Goal: Find specific page/section: Find specific page/section

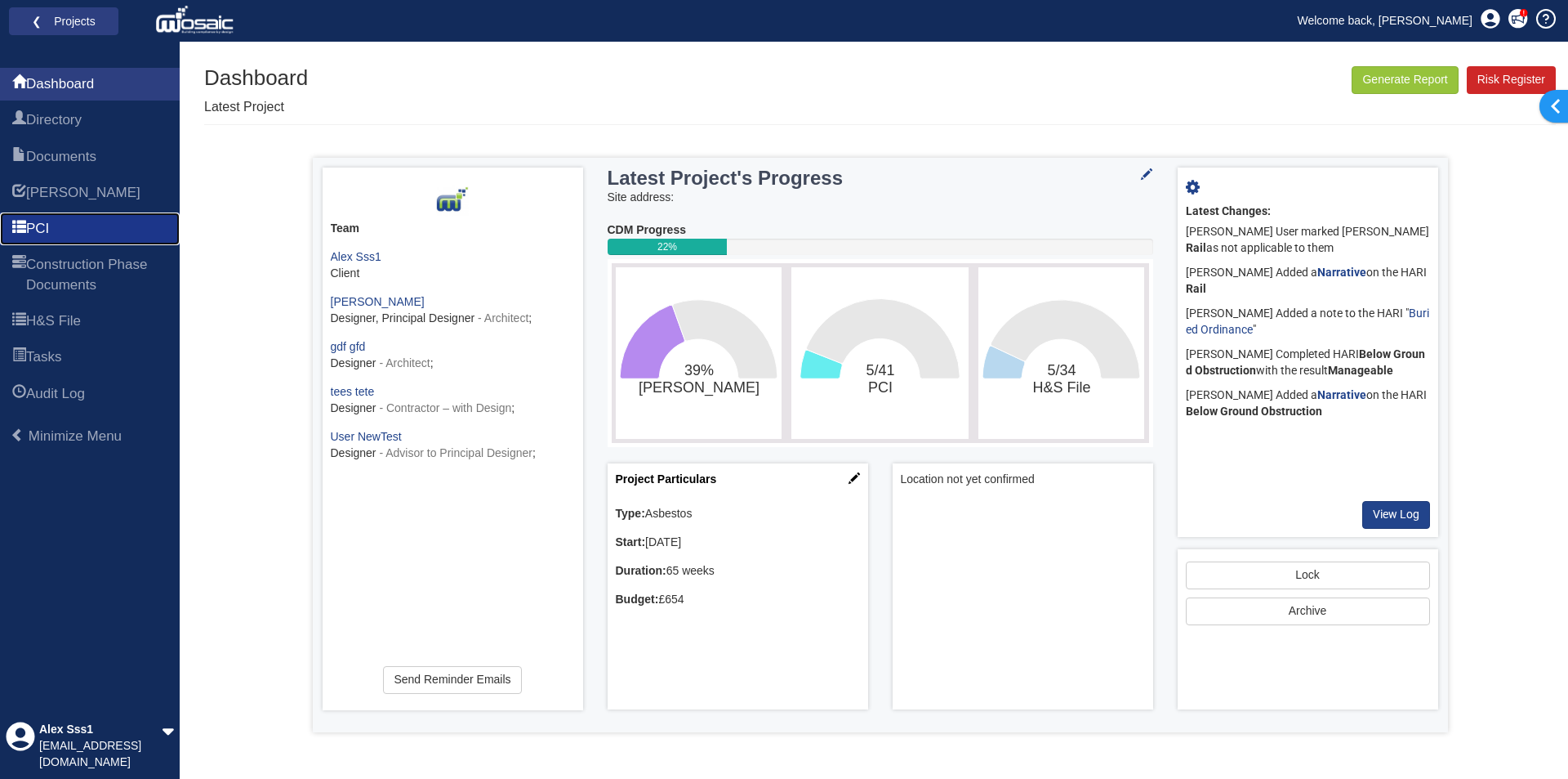
click at [63, 235] on link "PCI" at bounding box center [89, 229] width 180 height 33
